Goal: Use online tool/utility: Utilize a website feature to perform a specific function

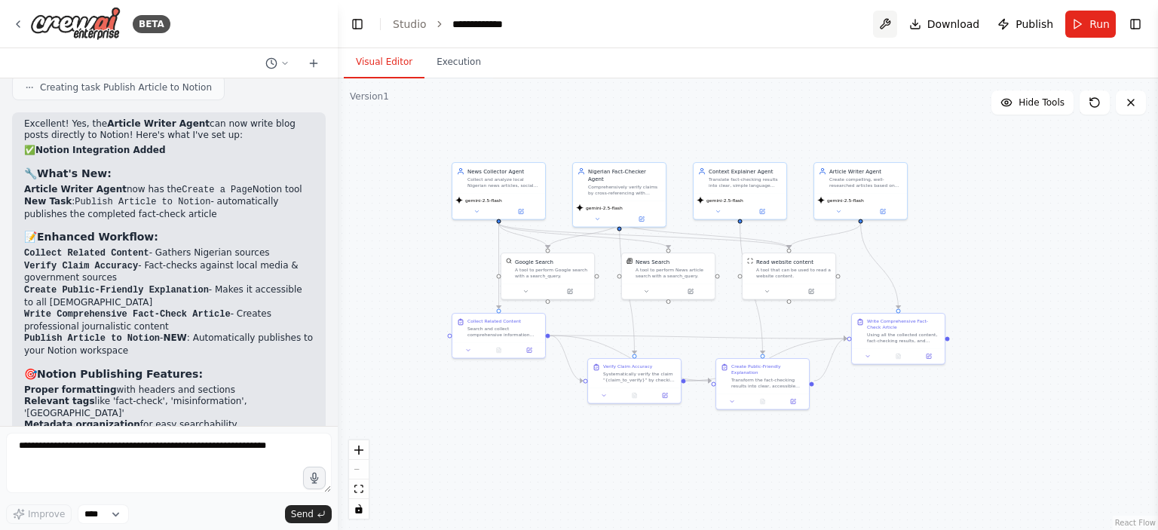
click at [887, 26] on button at bounding box center [885, 24] width 24 height 27
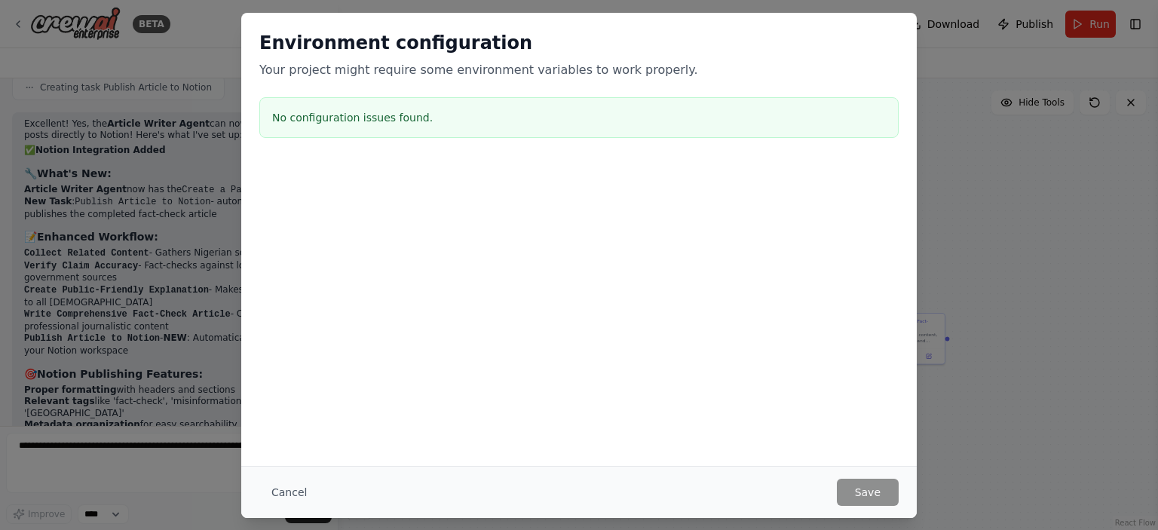
click at [980, 347] on div "Environment configuration Your project might require some environment variables…" at bounding box center [579, 265] width 1158 height 530
click at [291, 493] on button "Cancel" at bounding box center [289, 492] width 60 height 27
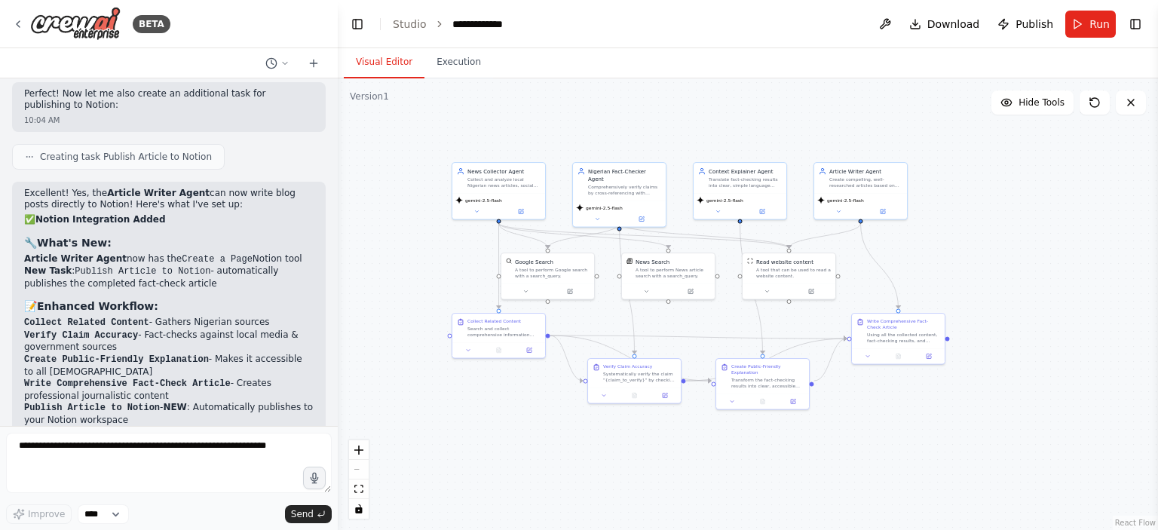
scroll to position [4716, 0]
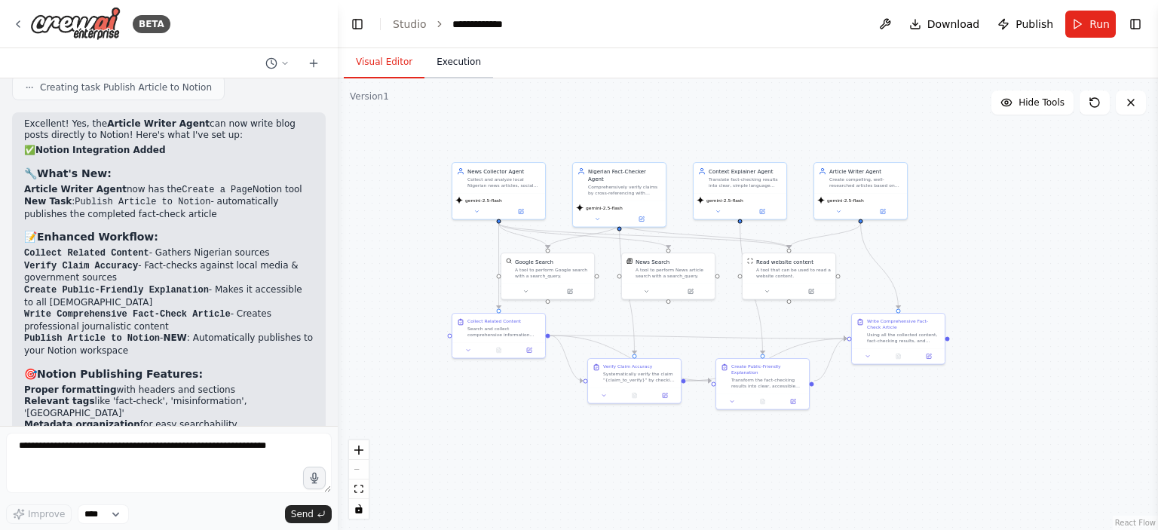
click at [442, 73] on button "Execution" at bounding box center [458, 63] width 69 height 32
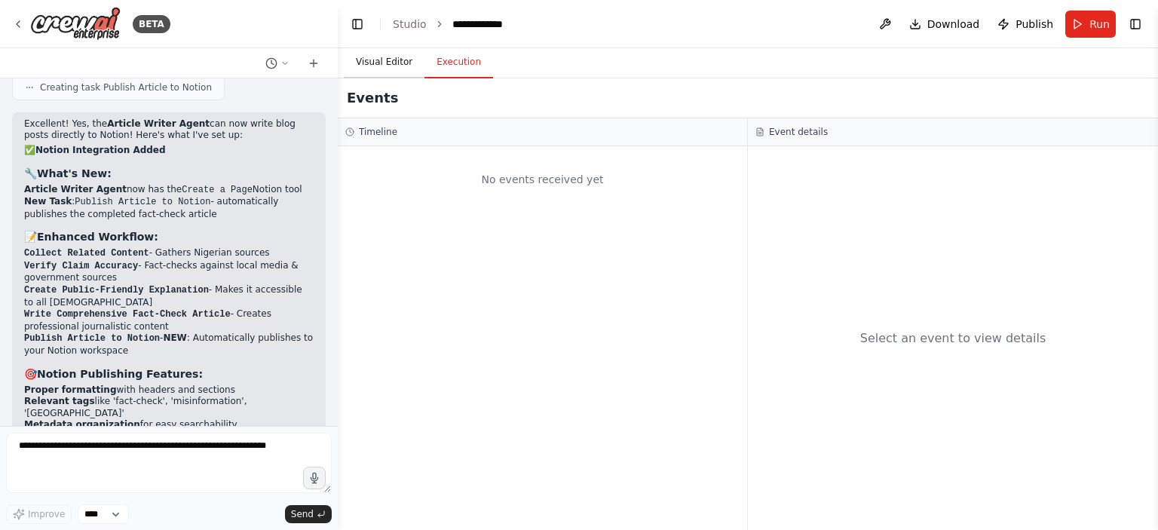
click at [377, 61] on button "Visual Editor" at bounding box center [384, 63] width 81 height 32
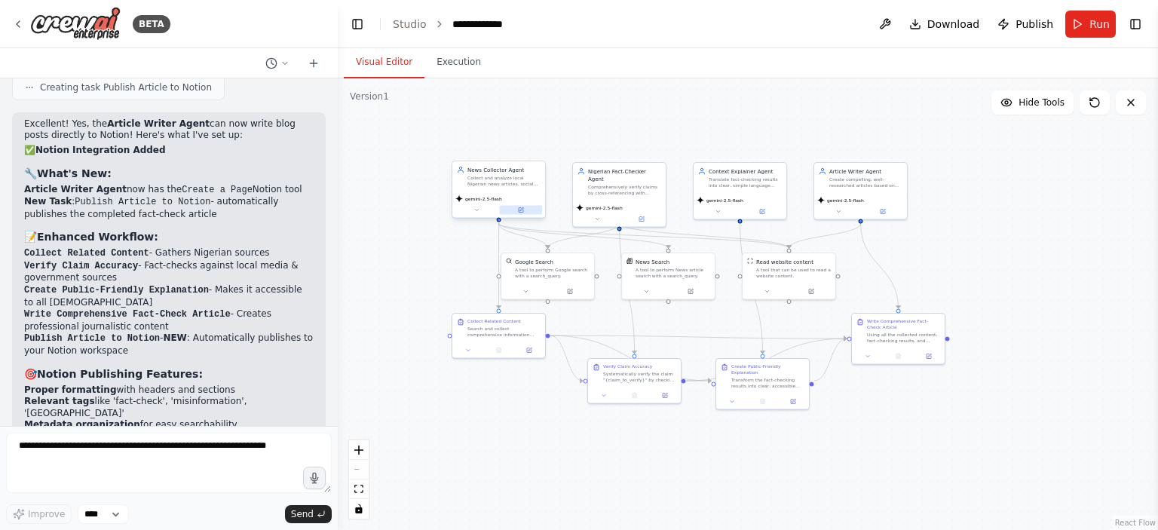
click at [519, 212] on icon at bounding box center [521, 210] width 5 height 5
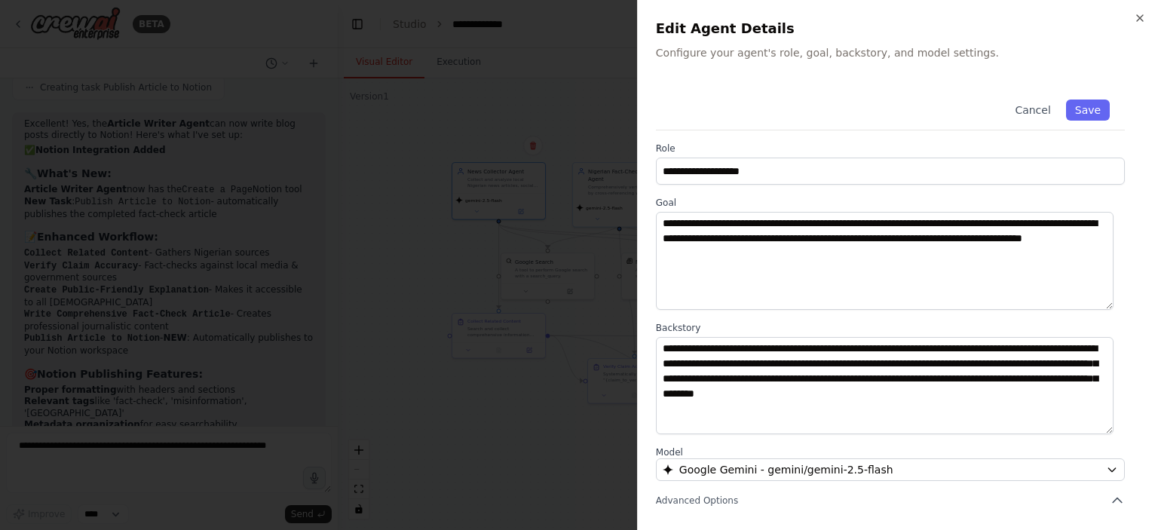
scroll to position [151, 0]
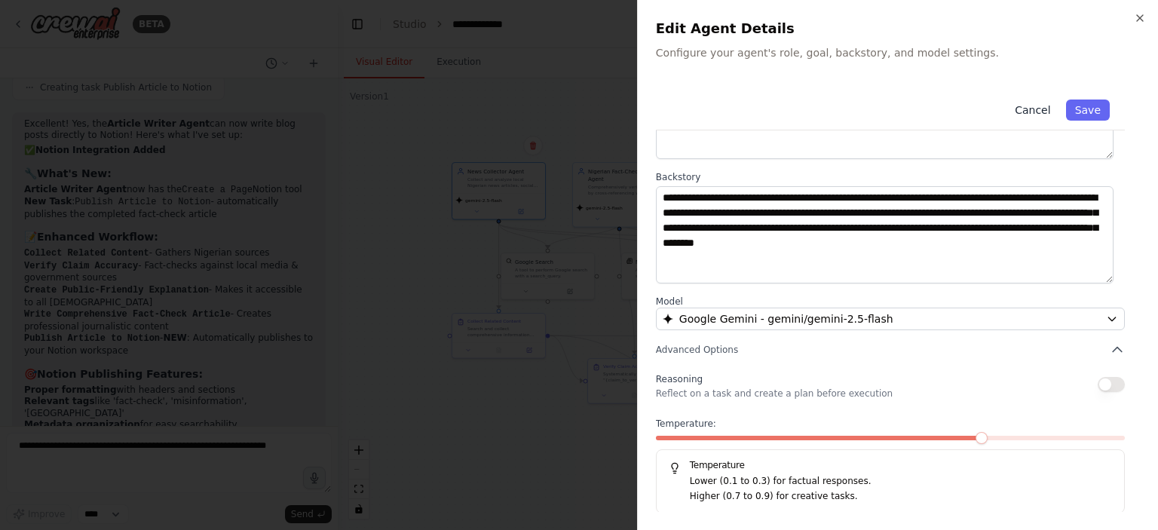
click at [1027, 115] on button "Cancel" at bounding box center [1032, 109] width 54 height 21
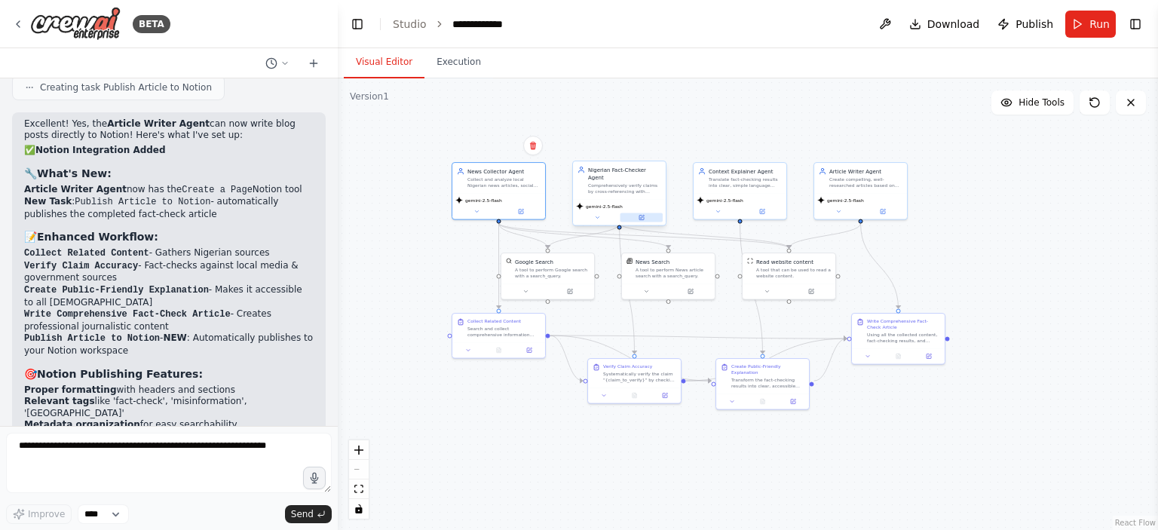
click at [644, 215] on icon at bounding box center [641, 218] width 6 height 6
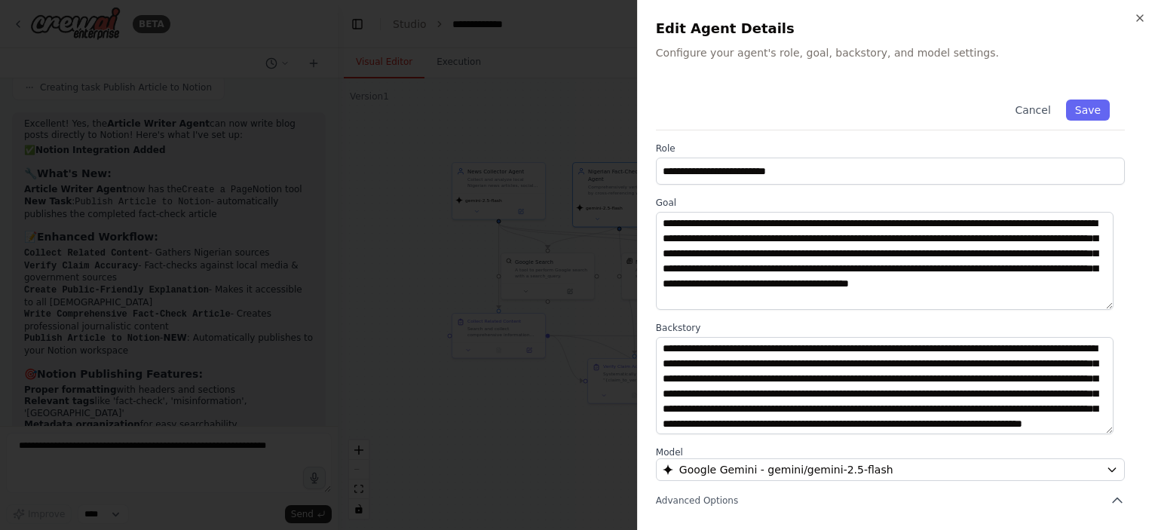
click at [485, 115] on div at bounding box center [579, 265] width 1158 height 530
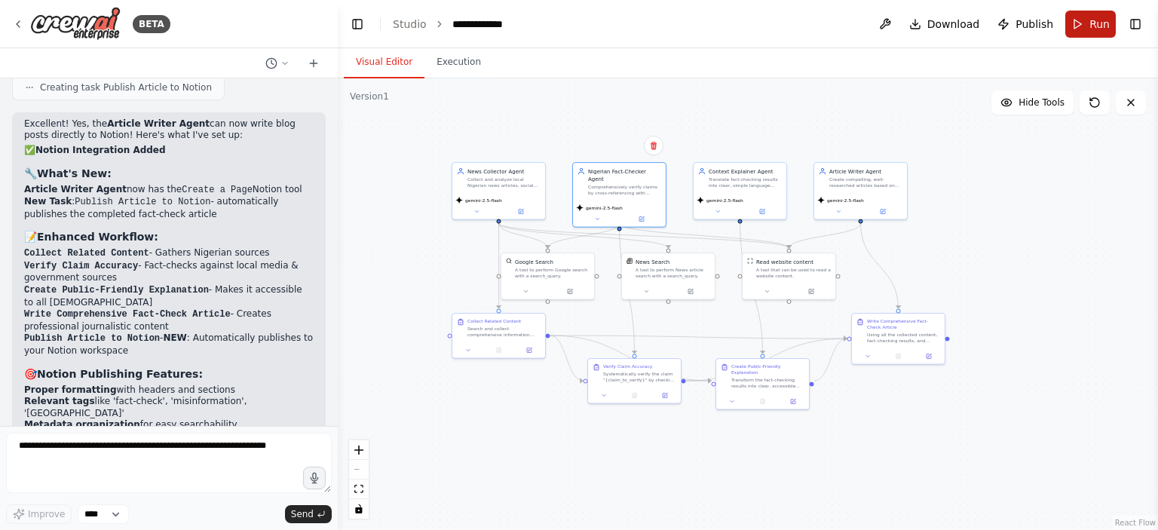
click at [1083, 23] on button "Run" at bounding box center [1090, 24] width 50 height 27
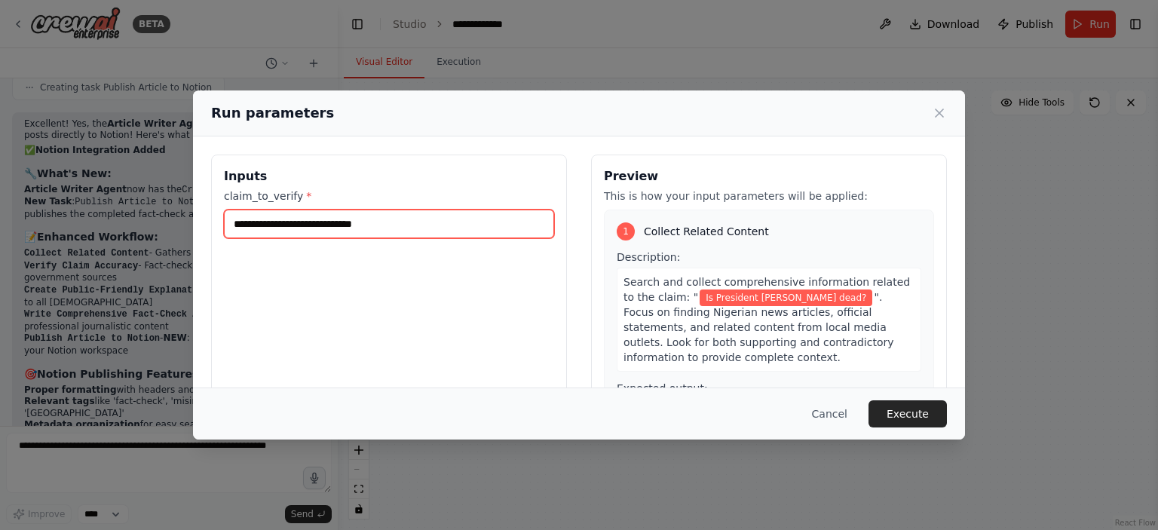
click at [415, 224] on input "**********" at bounding box center [389, 224] width 330 height 29
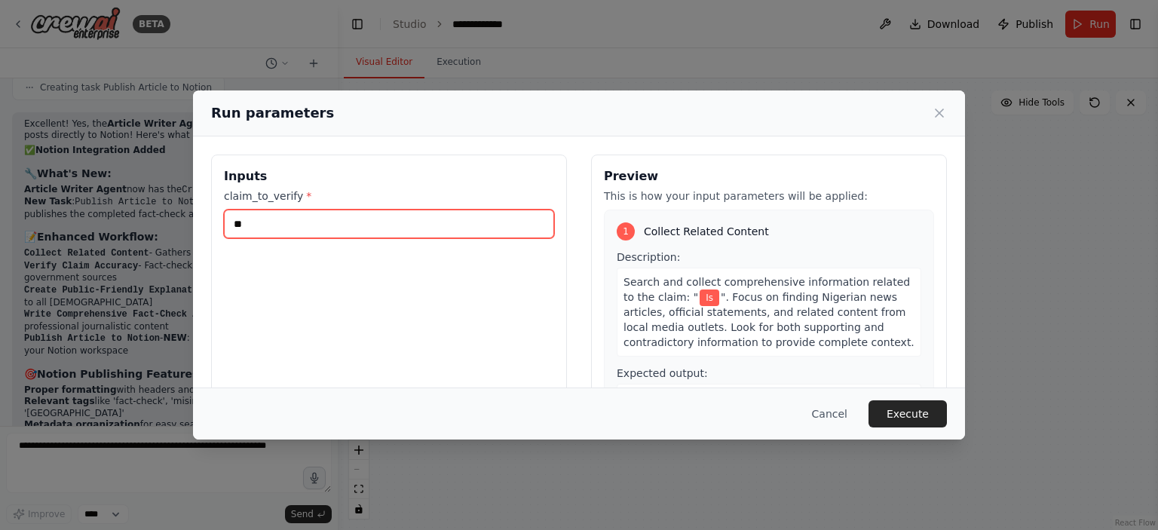
type input "*"
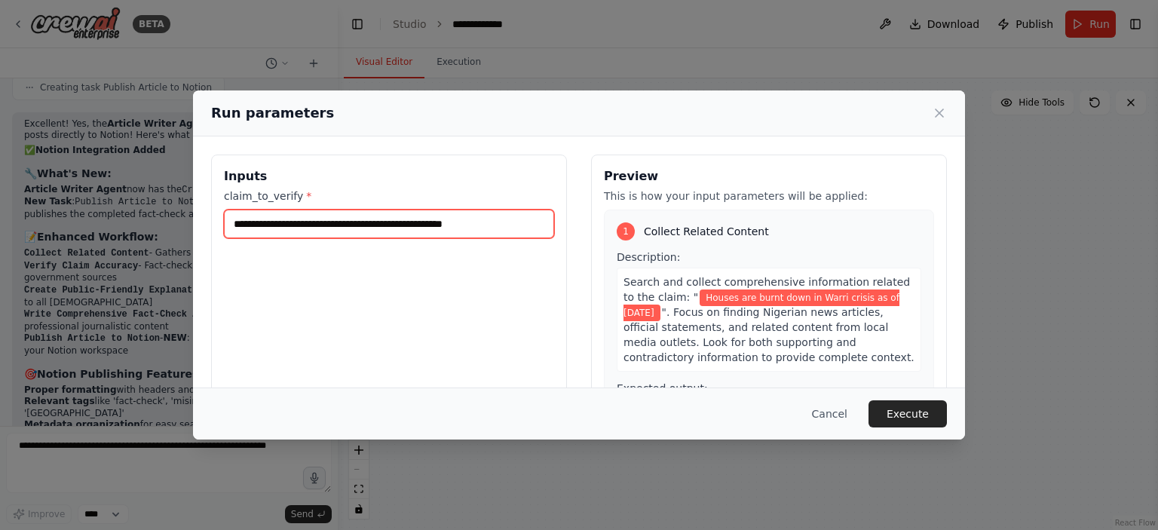
click at [470, 221] on input "**********" at bounding box center [389, 224] width 330 height 29
type input "**********"
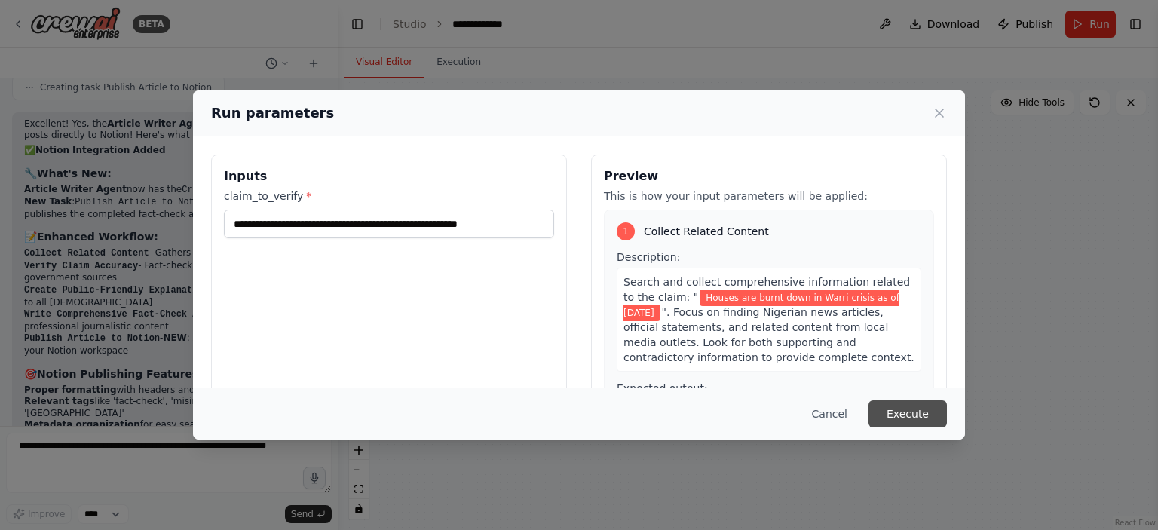
click at [893, 418] on button "Execute" at bounding box center [907, 413] width 78 height 27
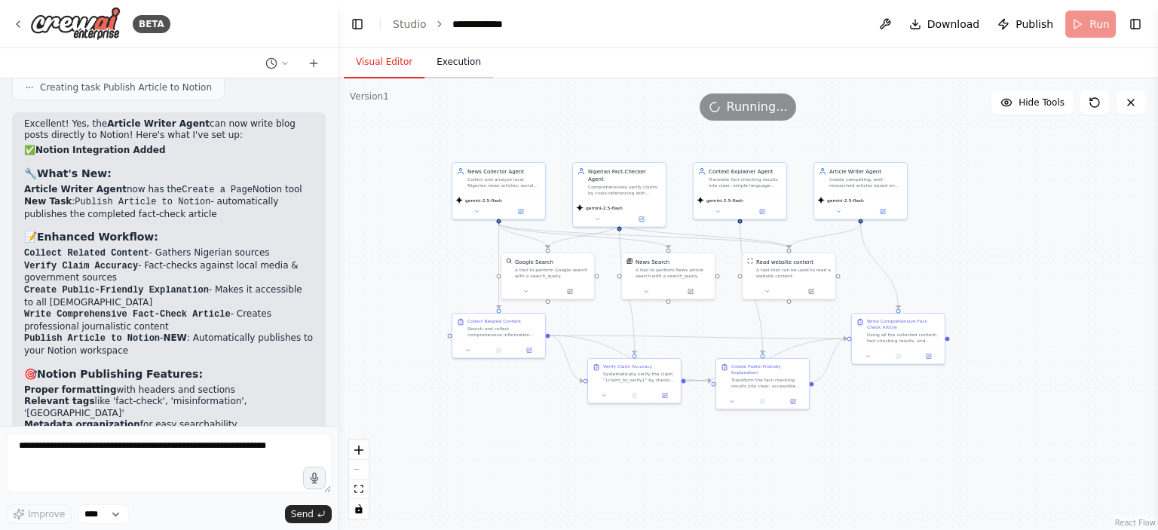
click at [454, 66] on button "Execution" at bounding box center [458, 63] width 69 height 32
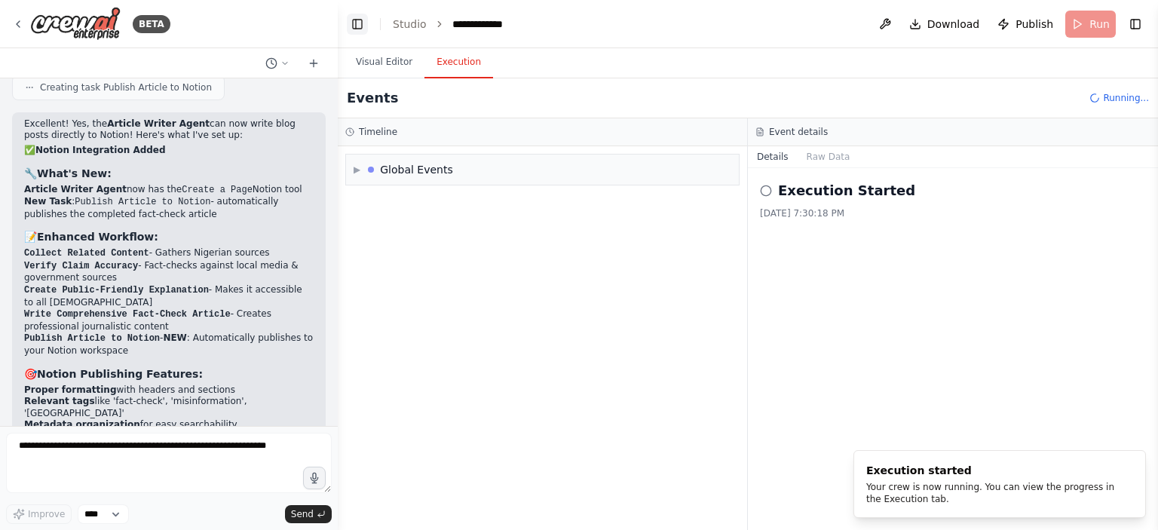
click at [360, 27] on button "Toggle Left Sidebar" at bounding box center [357, 24] width 21 height 21
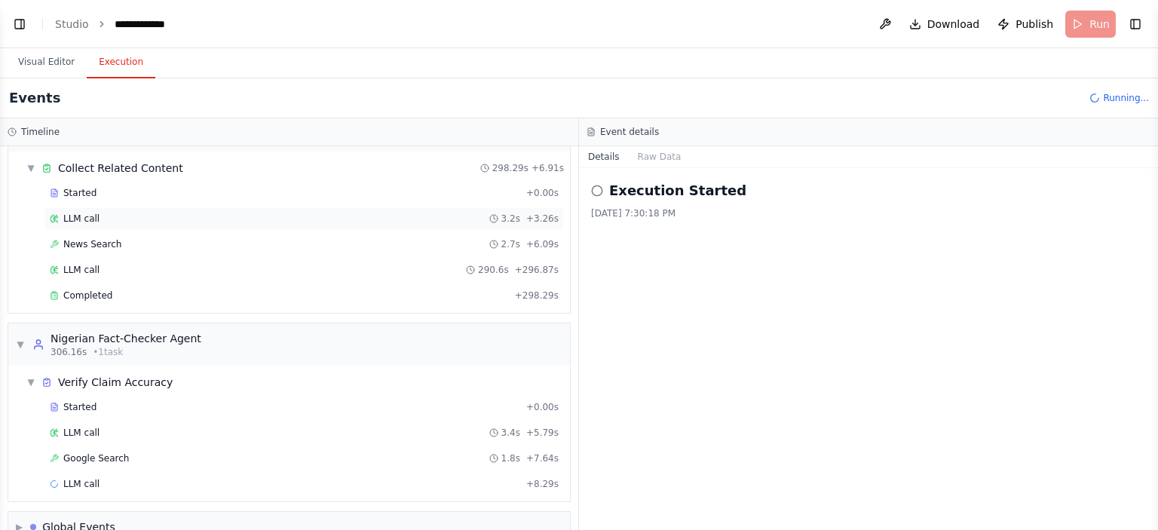
scroll to position [70, 0]
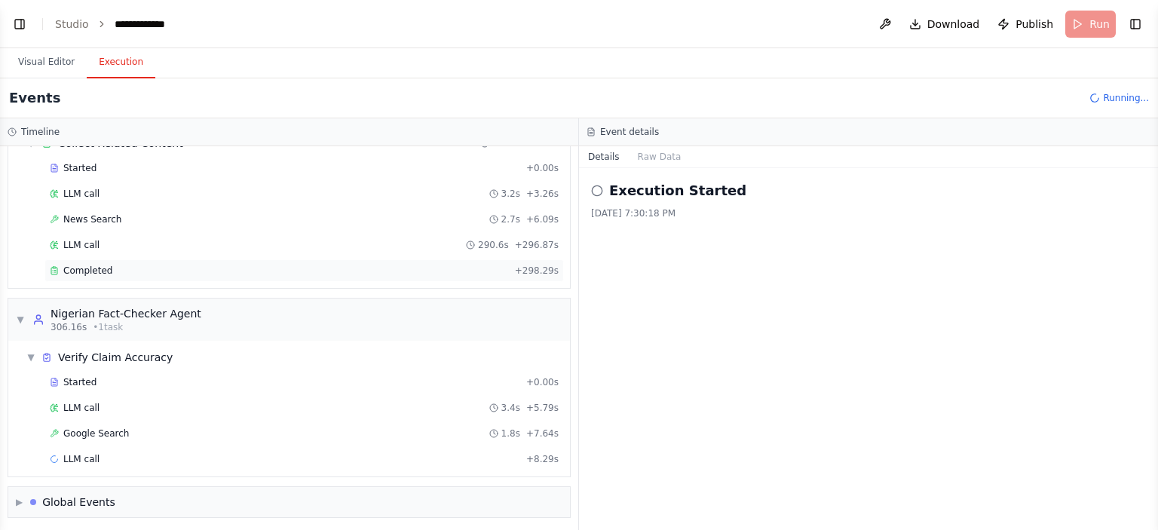
click at [82, 266] on span "Completed" at bounding box center [87, 271] width 49 height 12
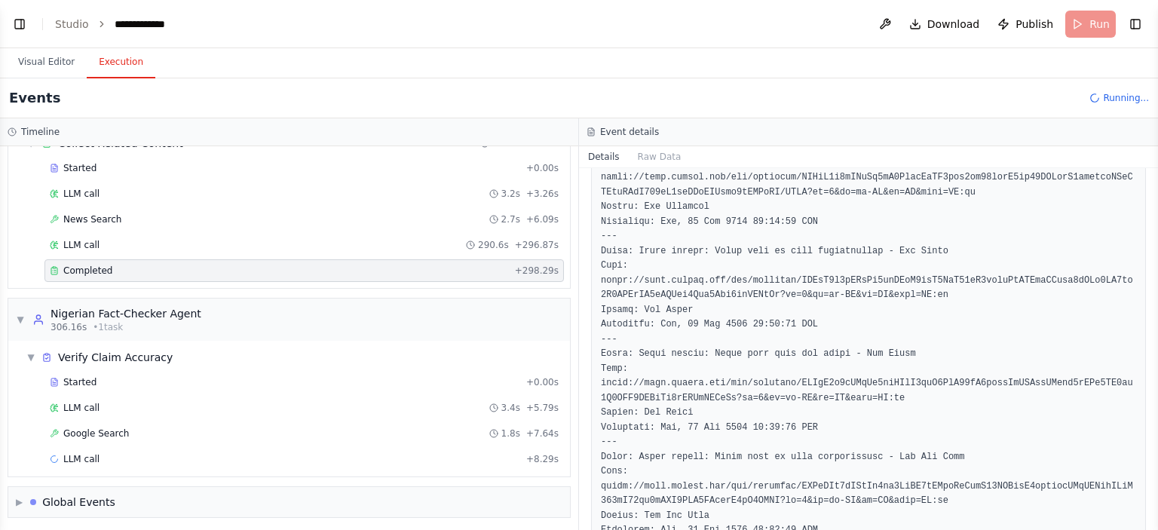
scroll to position [22836, 0]
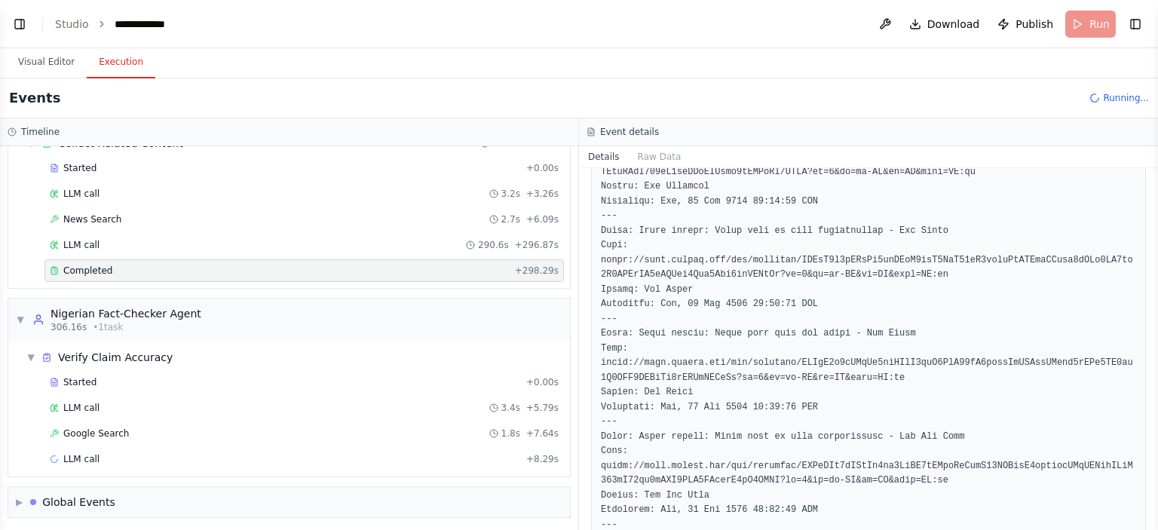
drag, startPoint x: 1152, startPoint y: 369, endPoint x: 1149, endPoint y: 403, distance: 34.0
click at [1149, 403] on div "BETA Hello! I'm the CrewAI assistant. What kind of automation do you want to bu…" at bounding box center [579, 265] width 1158 height 530
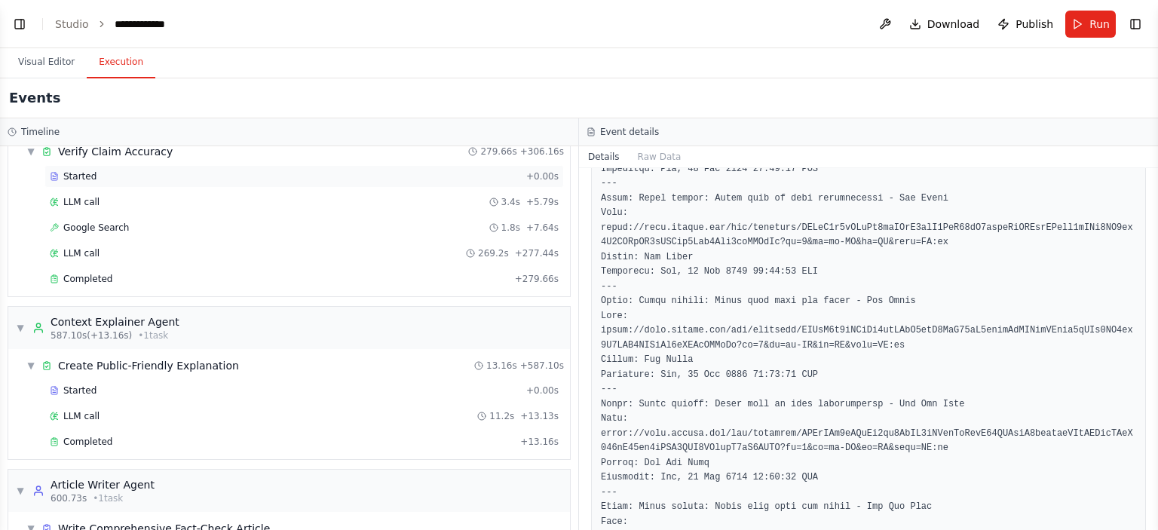
scroll to position [296, 0]
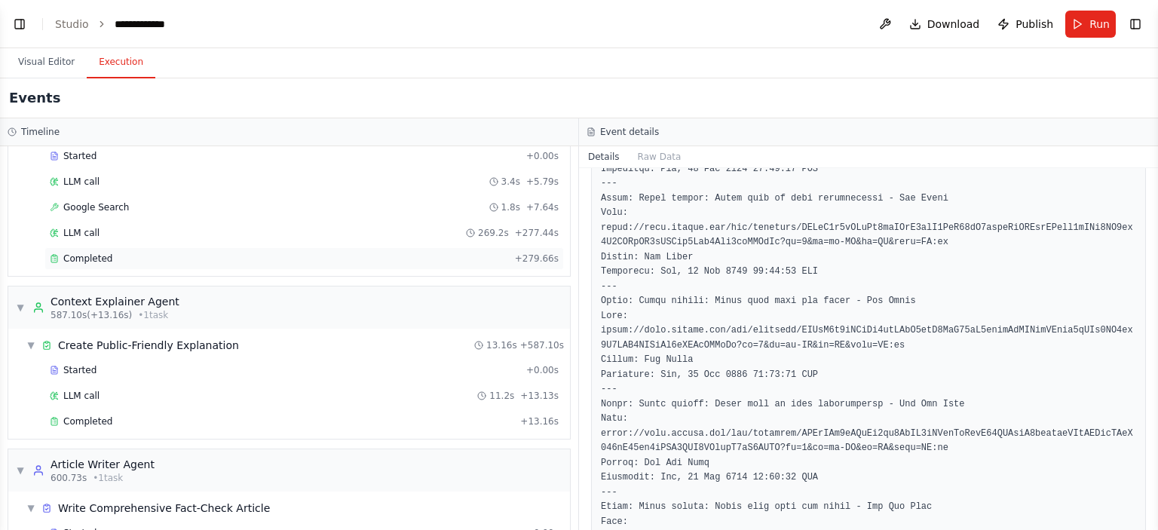
click at [75, 259] on span "Completed" at bounding box center [87, 258] width 49 height 12
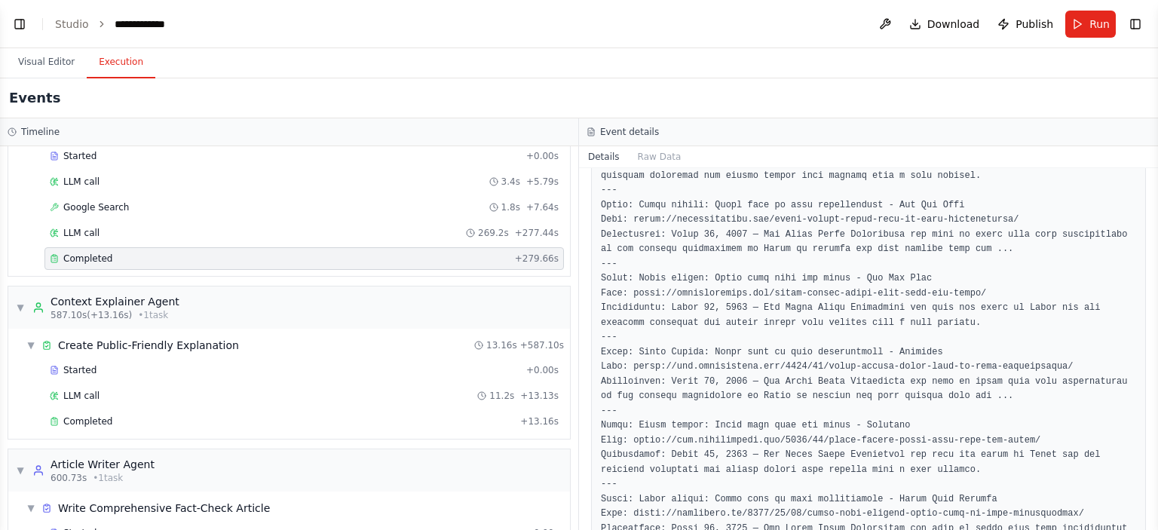
scroll to position [18658, 0]
click at [101, 255] on span "Completed" at bounding box center [87, 258] width 49 height 12
drag, startPoint x: 1152, startPoint y: 298, endPoint x: 1157, endPoint y: 186, distance: 111.6
click at [1157, 186] on button "Toggle Sidebar" at bounding box center [1158, 265] width 12 height 530
click at [1154, 186] on button "Toggle Sidebar" at bounding box center [1158, 265] width 12 height 530
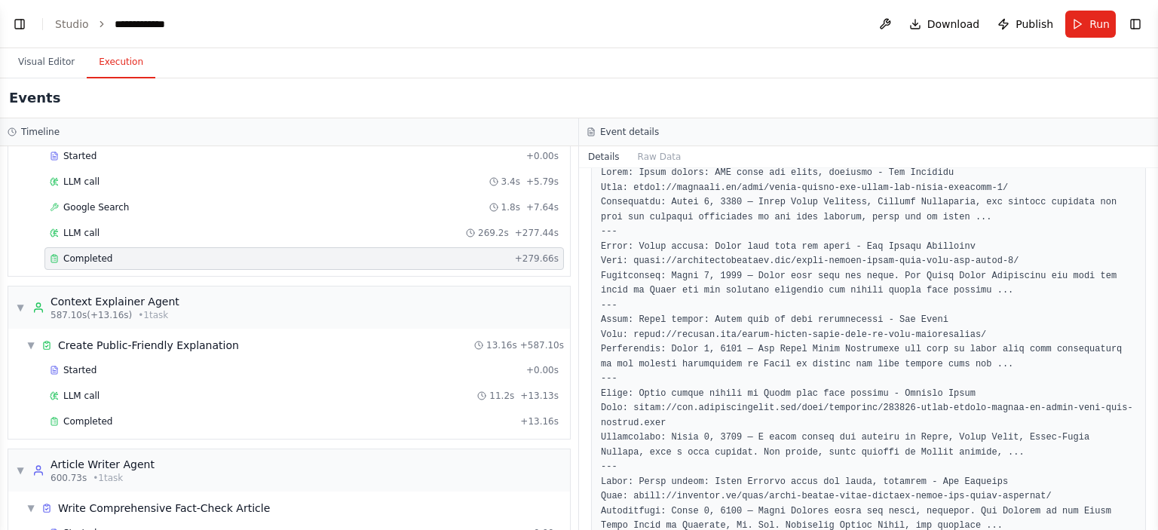
scroll to position [0, 0]
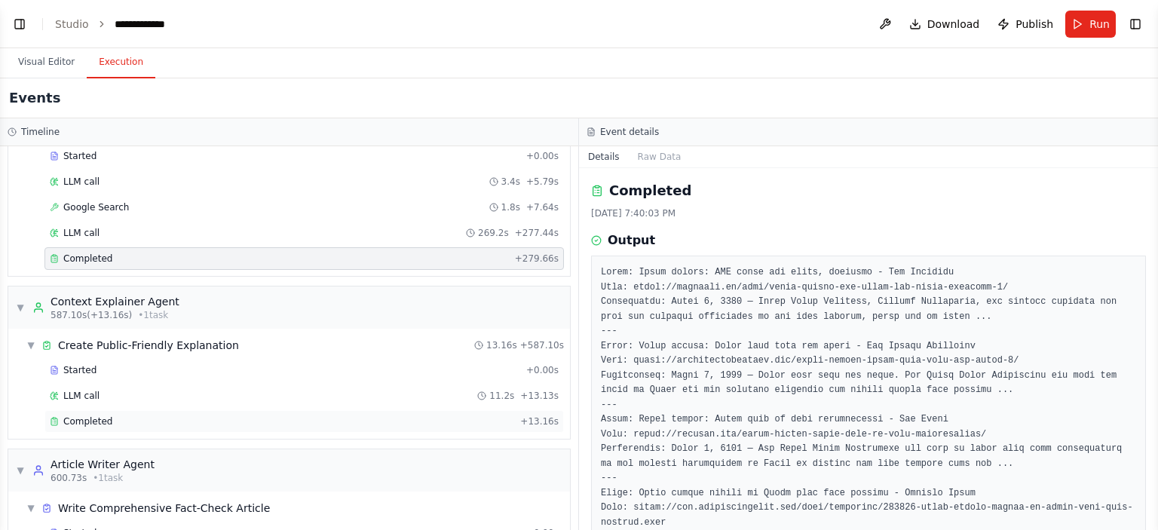
click at [81, 418] on span "Completed" at bounding box center [87, 421] width 49 height 12
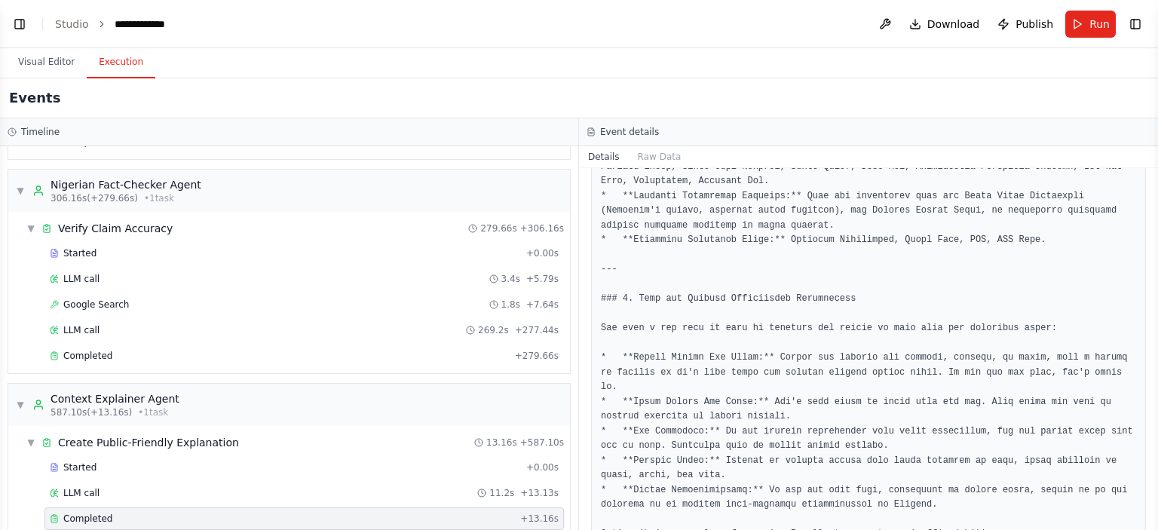
scroll to position [142, 0]
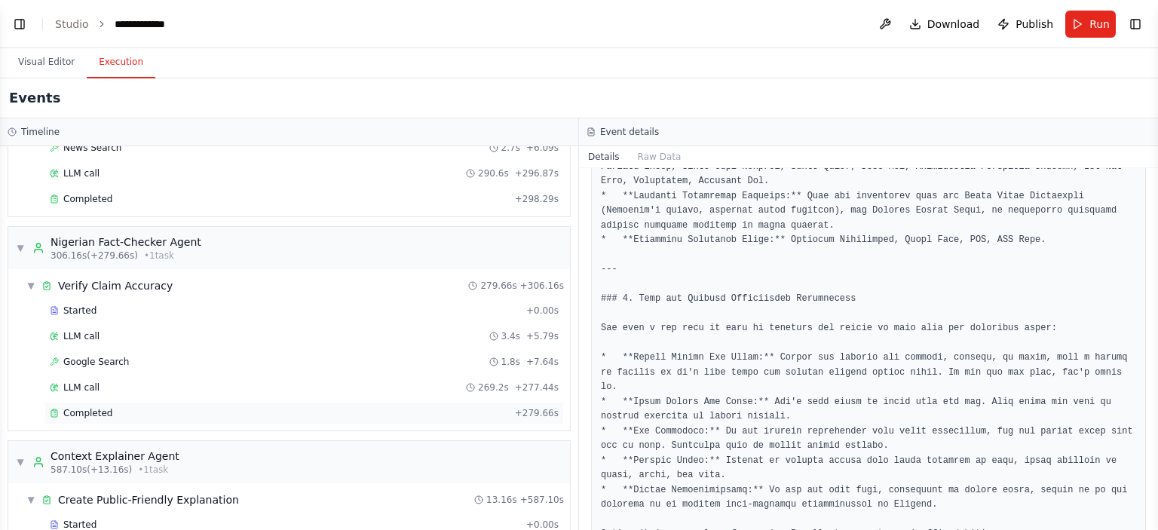
click at [104, 402] on div "Completed + 279.66s" at bounding box center [303, 413] width 519 height 23
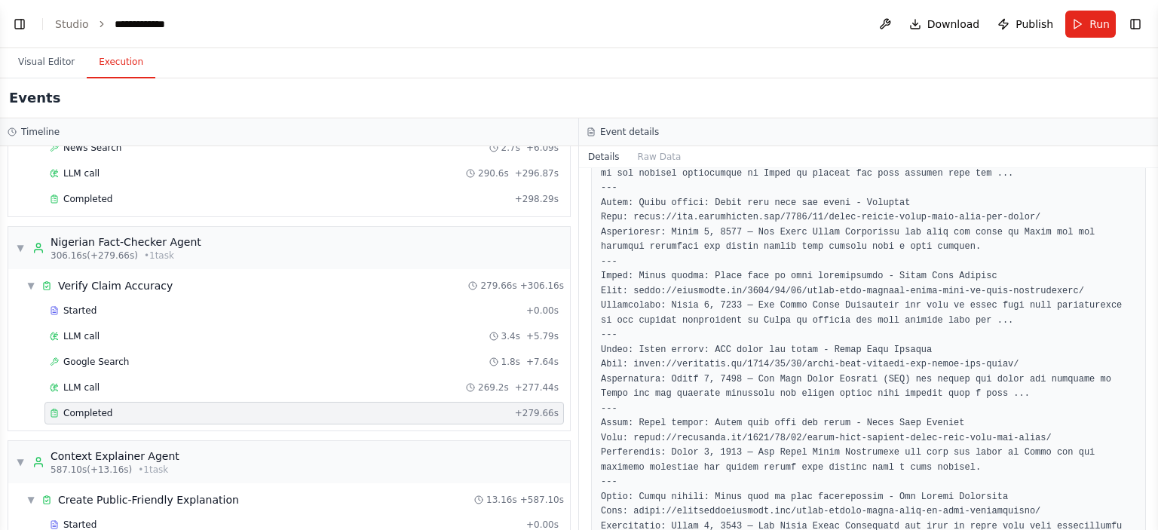
scroll to position [3090, 0]
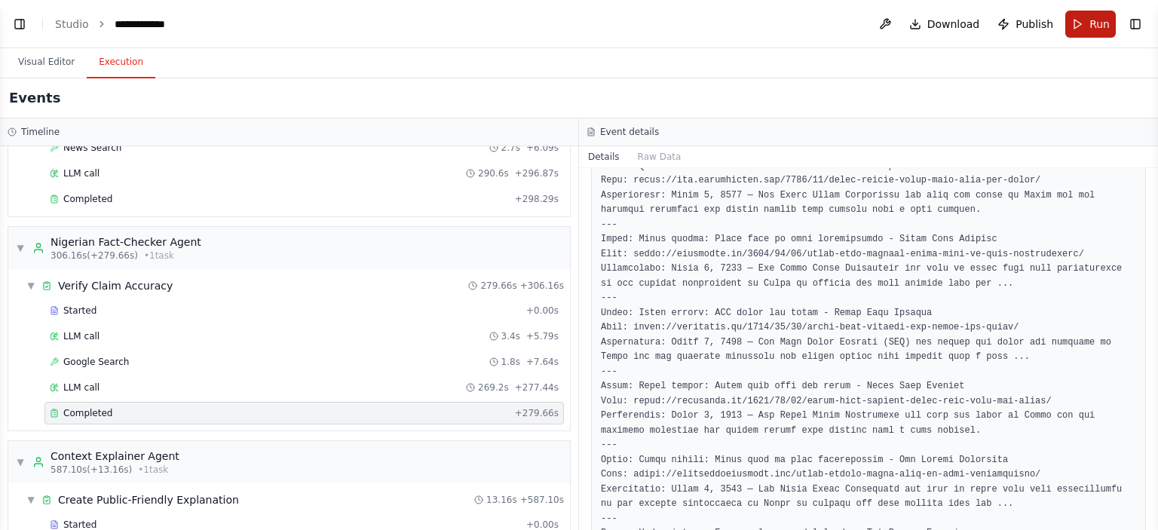
click at [1078, 29] on button "Run" at bounding box center [1090, 24] width 50 height 27
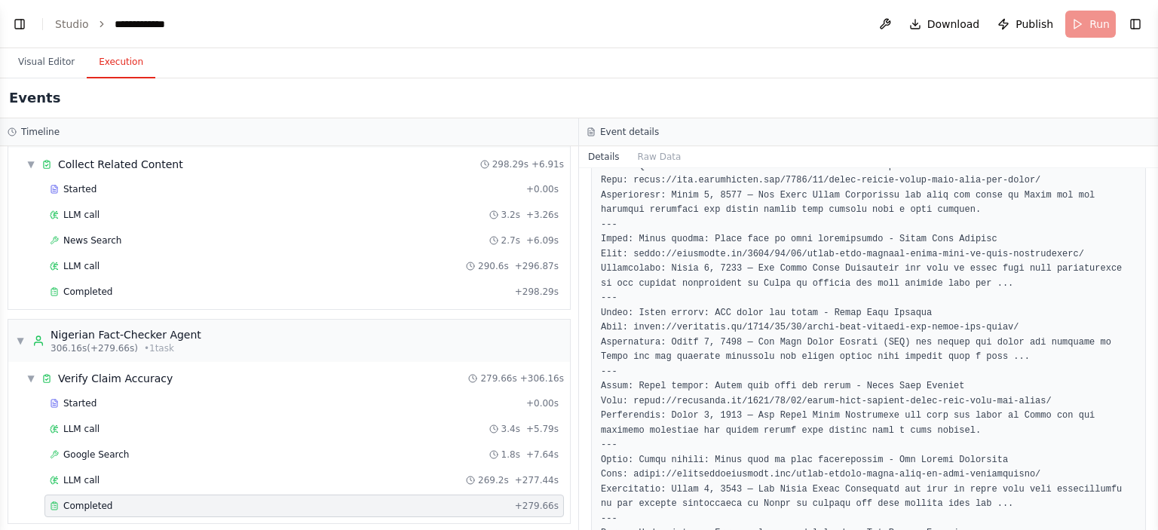
scroll to position [0, 0]
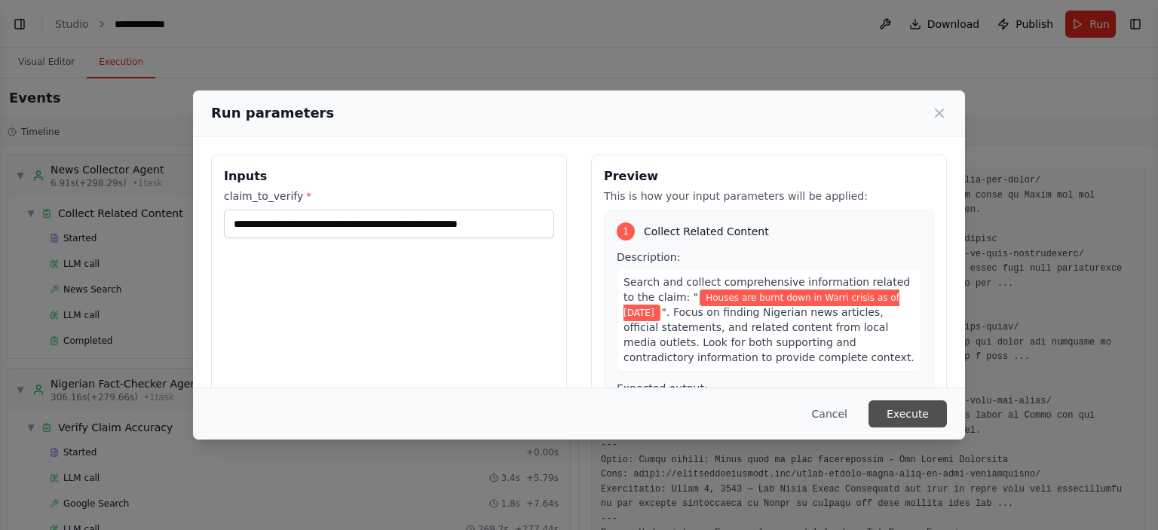
click at [926, 406] on button "Execute" at bounding box center [907, 413] width 78 height 27
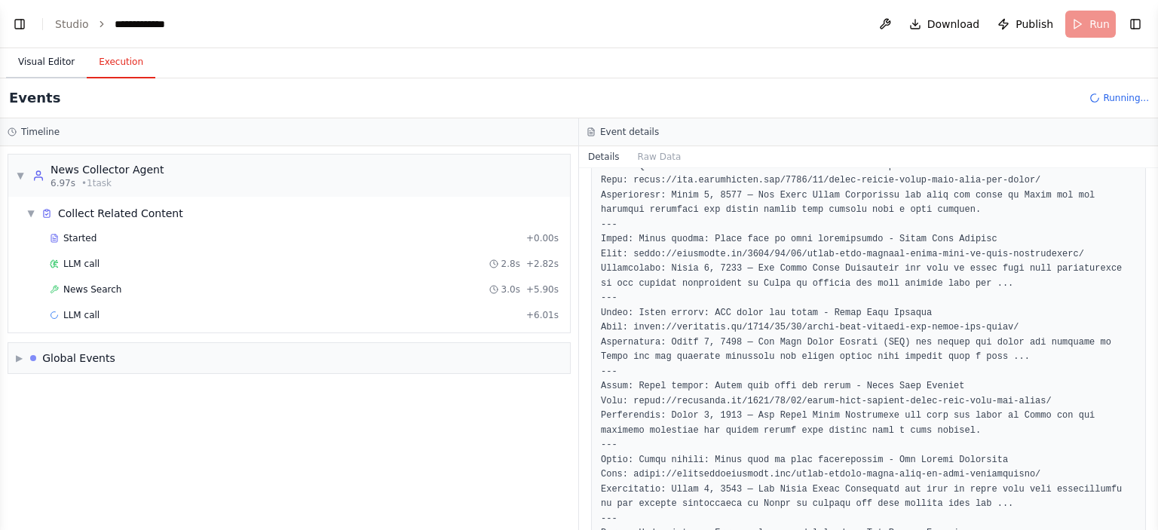
click at [45, 63] on button "Visual Editor" at bounding box center [46, 63] width 81 height 32
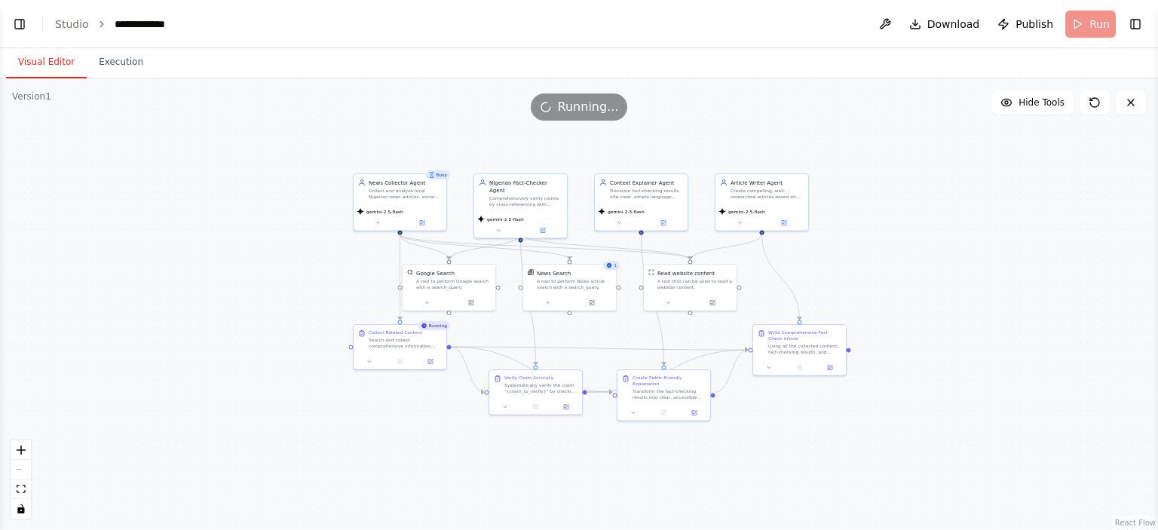
drag, startPoint x: 302, startPoint y: 137, endPoint x: 540, endPoint y: 147, distance: 238.4
click at [540, 147] on div ".deletable-edge-delete-btn { width: 20px; height: 20px; border: 0px solid #ffff…" at bounding box center [579, 303] width 1158 height 451
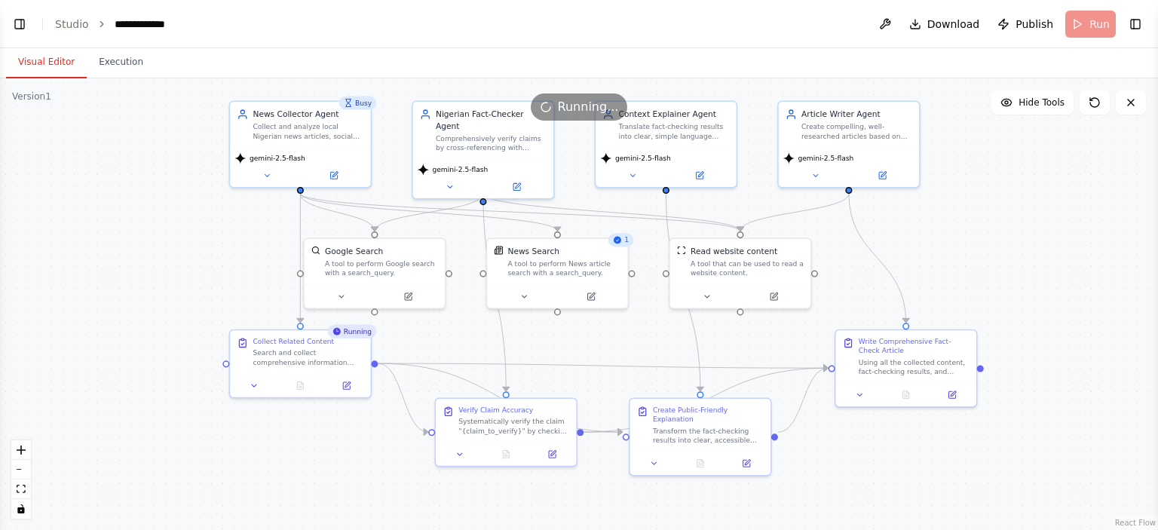
drag, startPoint x: 528, startPoint y: 162, endPoint x: 501, endPoint y: 81, distance: 84.8
click at [501, 81] on div ".deletable-edge-delete-btn { width: 20px; height: 20px; border: 0px solid #ffff…" at bounding box center [579, 303] width 1158 height 451
